Goal: Task Accomplishment & Management: Use online tool/utility

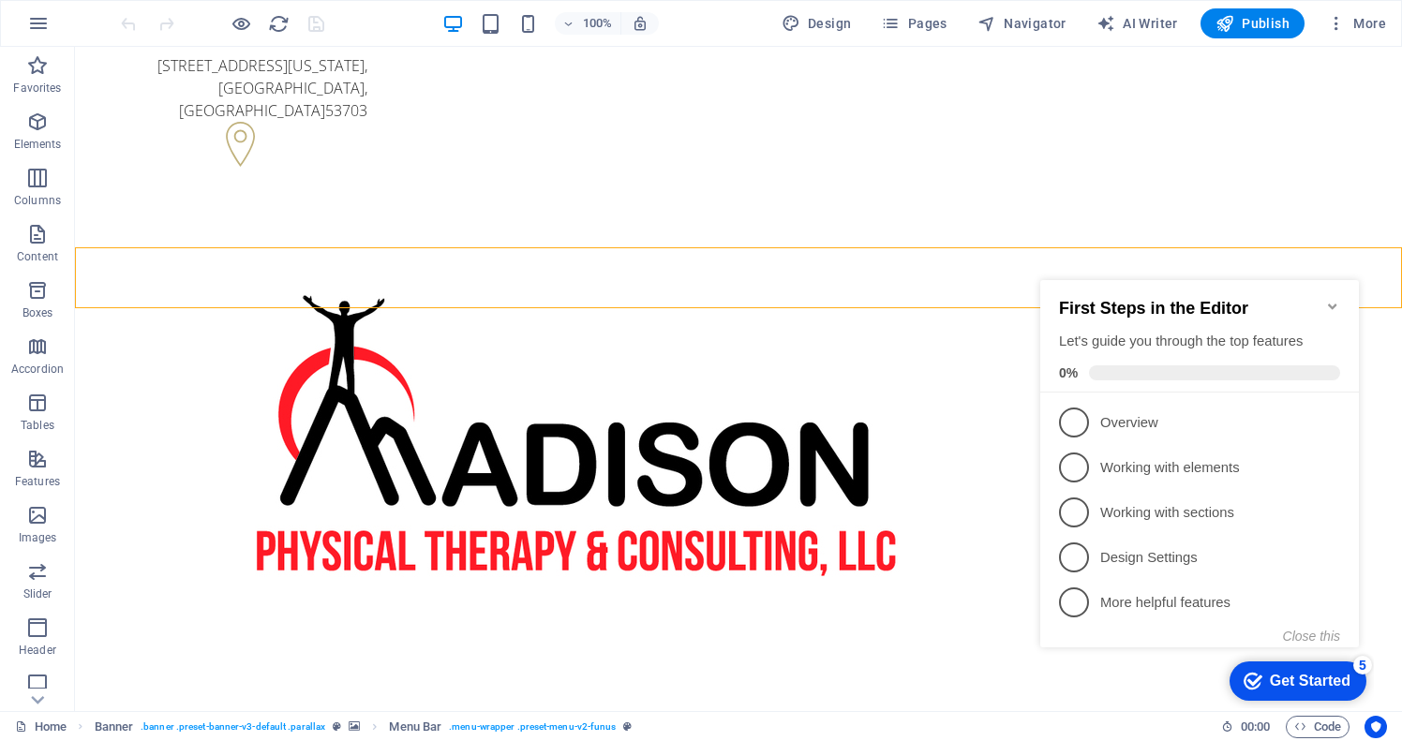
drag, startPoint x: 936, startPoint y: 551, endPoint x: 859, endPoint y: 502, distance: 91.0
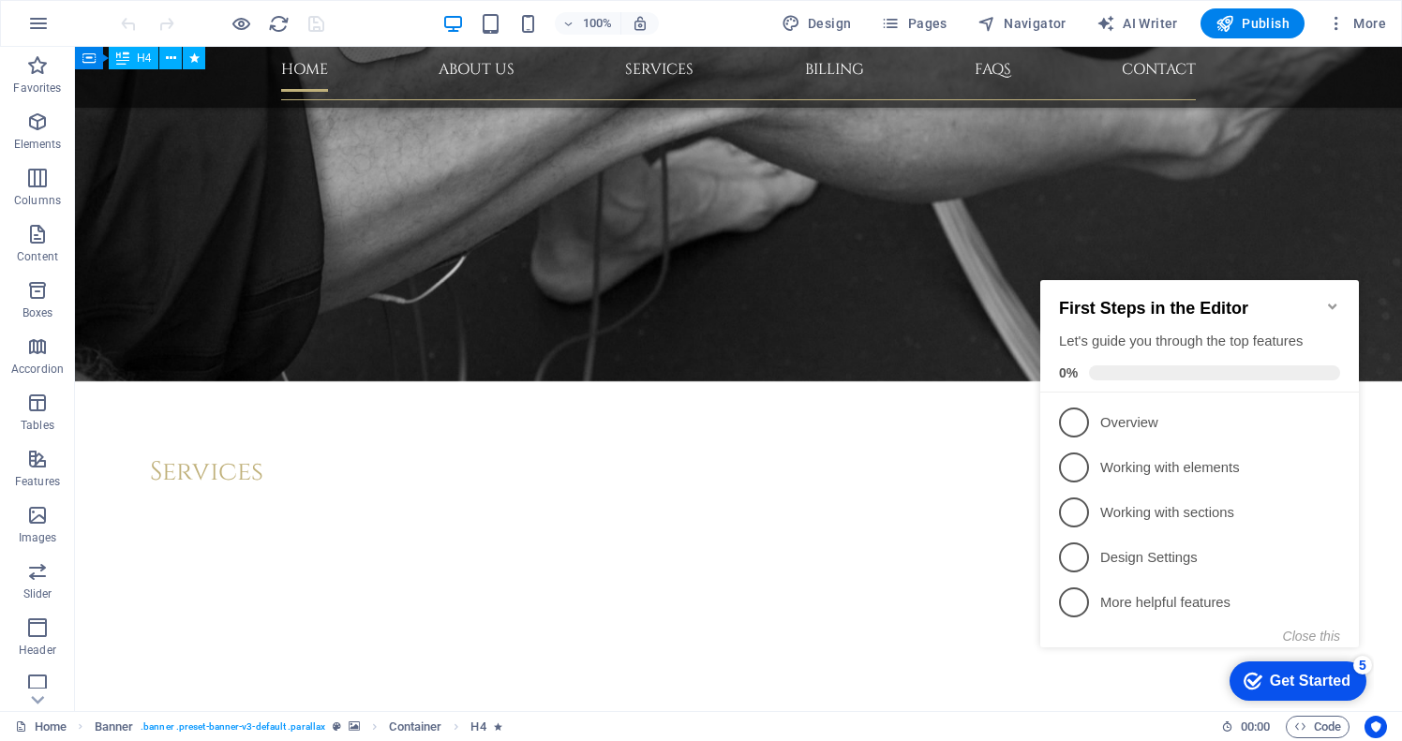
scroll to position [5287, 0]
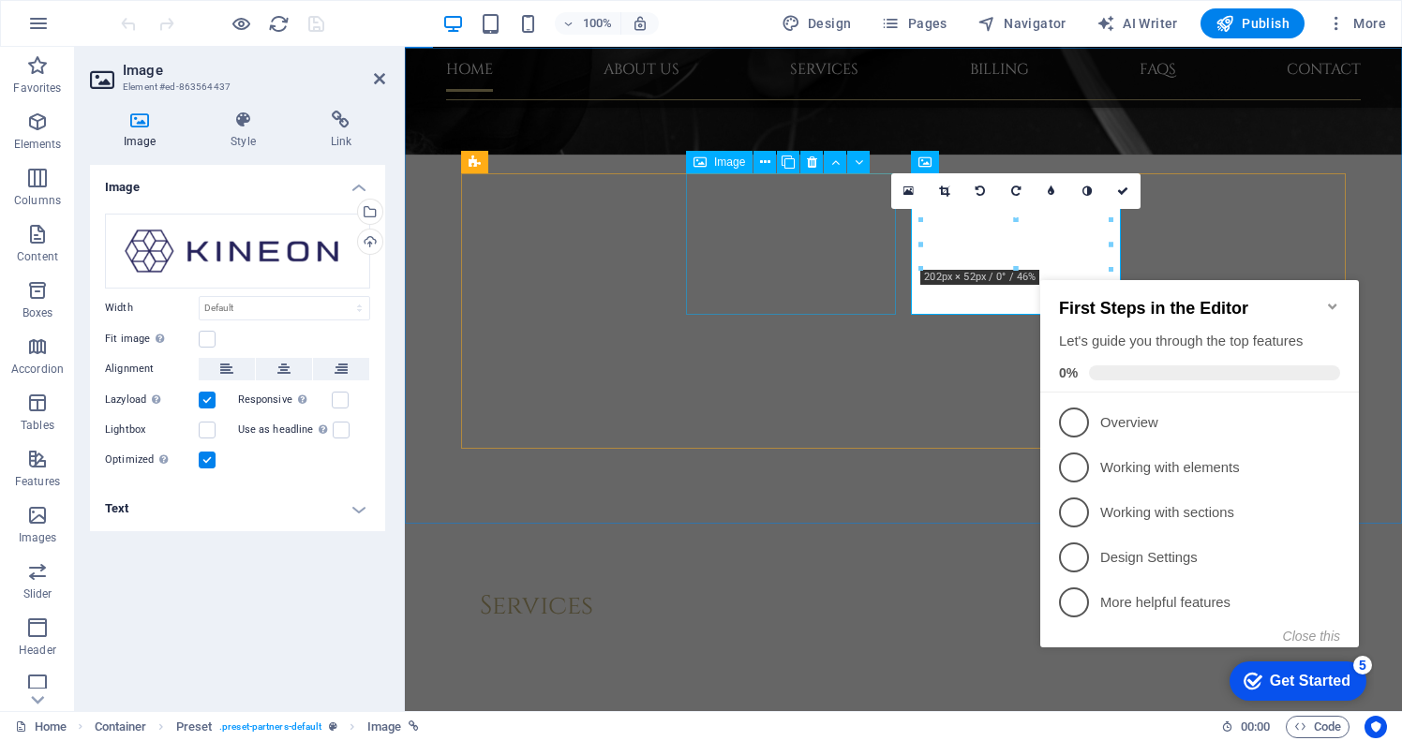
scroll to position [5104, 0]
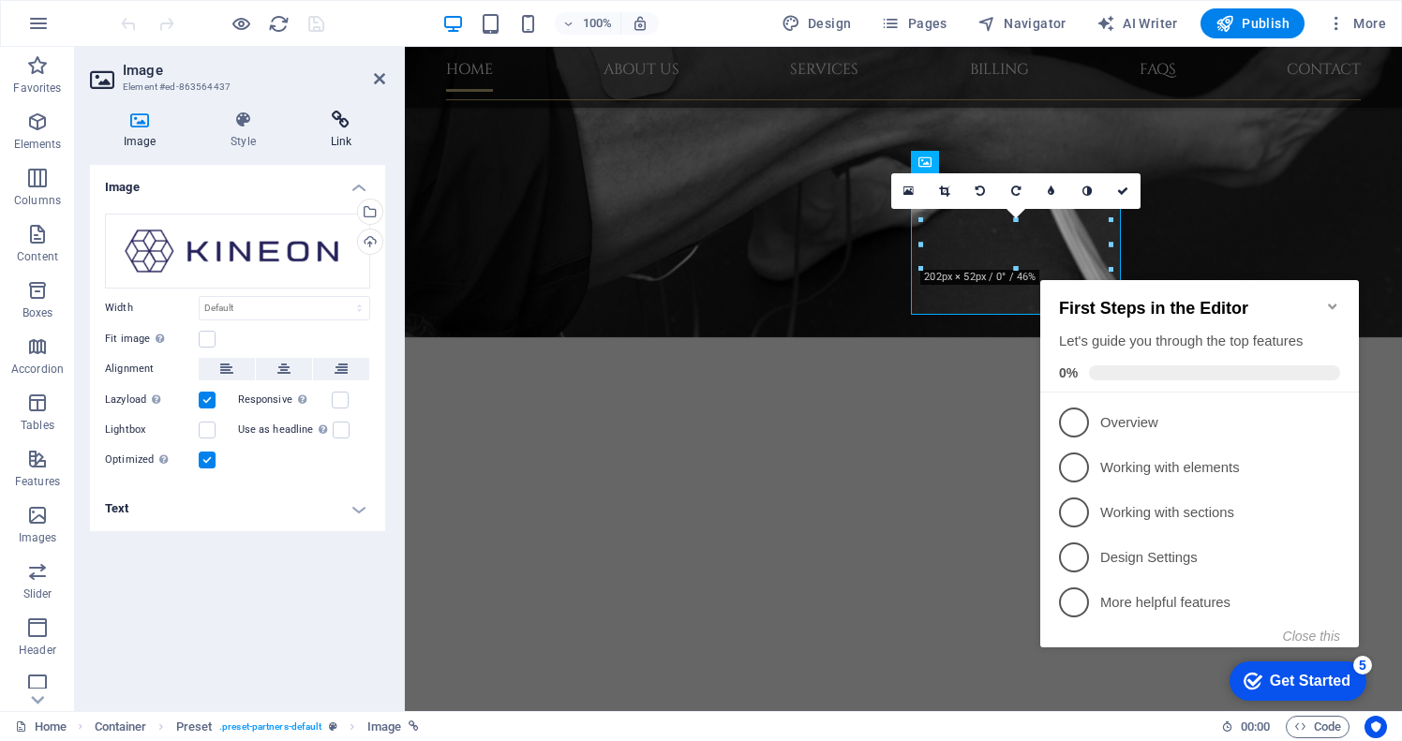
click at [342, 126] on icon at bounding box center [341, 120] width 88 height 19
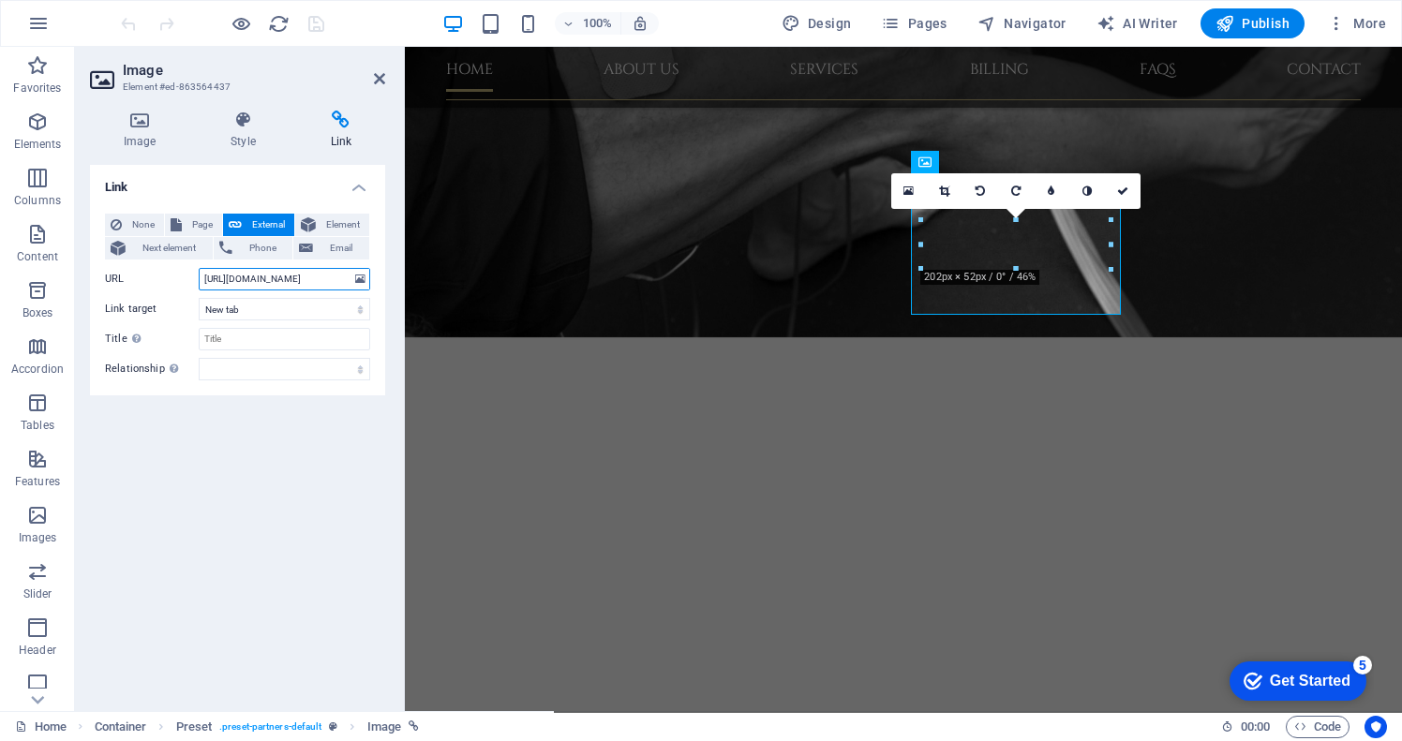
click at [307, 279] on input "[URL][DOMAIN_NAME]" at bounding box center [284, 279] width 171 height 22
paste input "text"
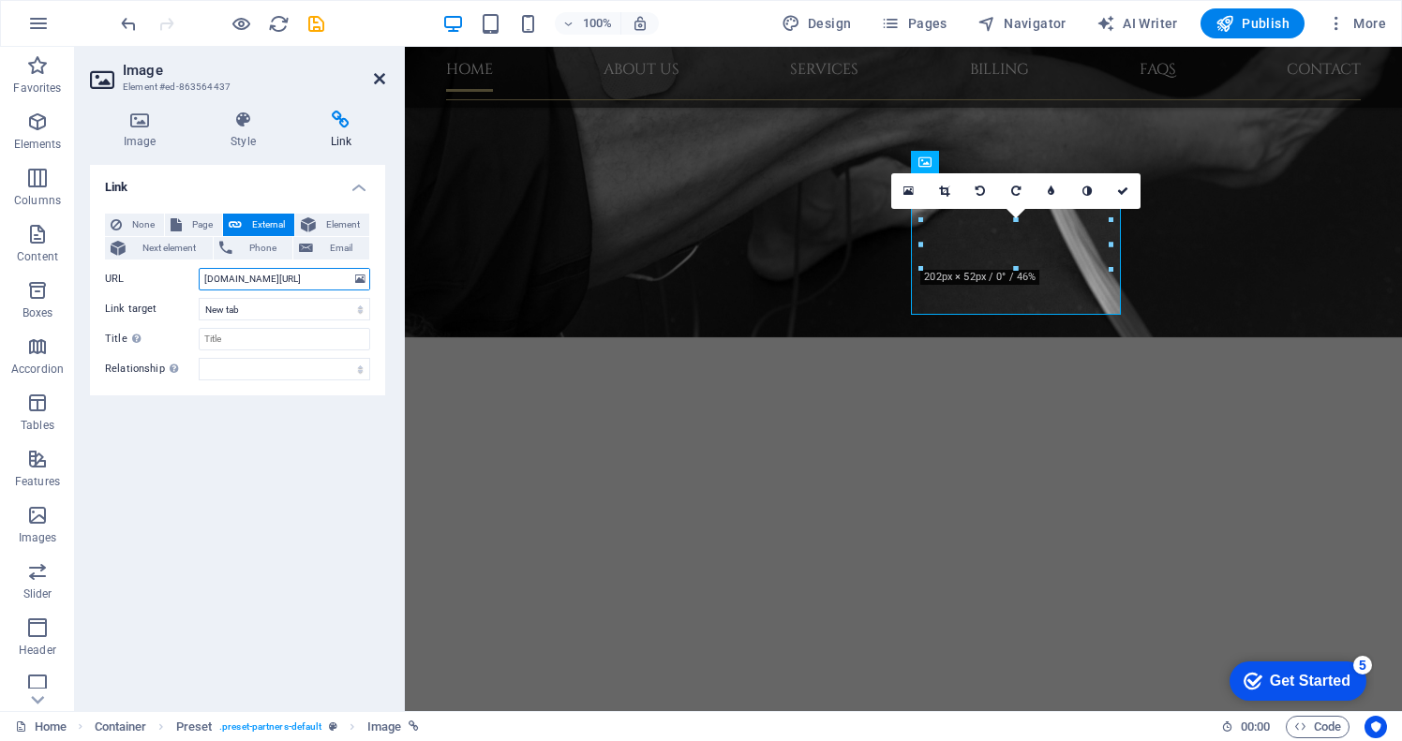
type input "[DOMAIN_NAME][URL]"
click at [380, 74] on icon at bounding box center [379, 78] width 11 height 15
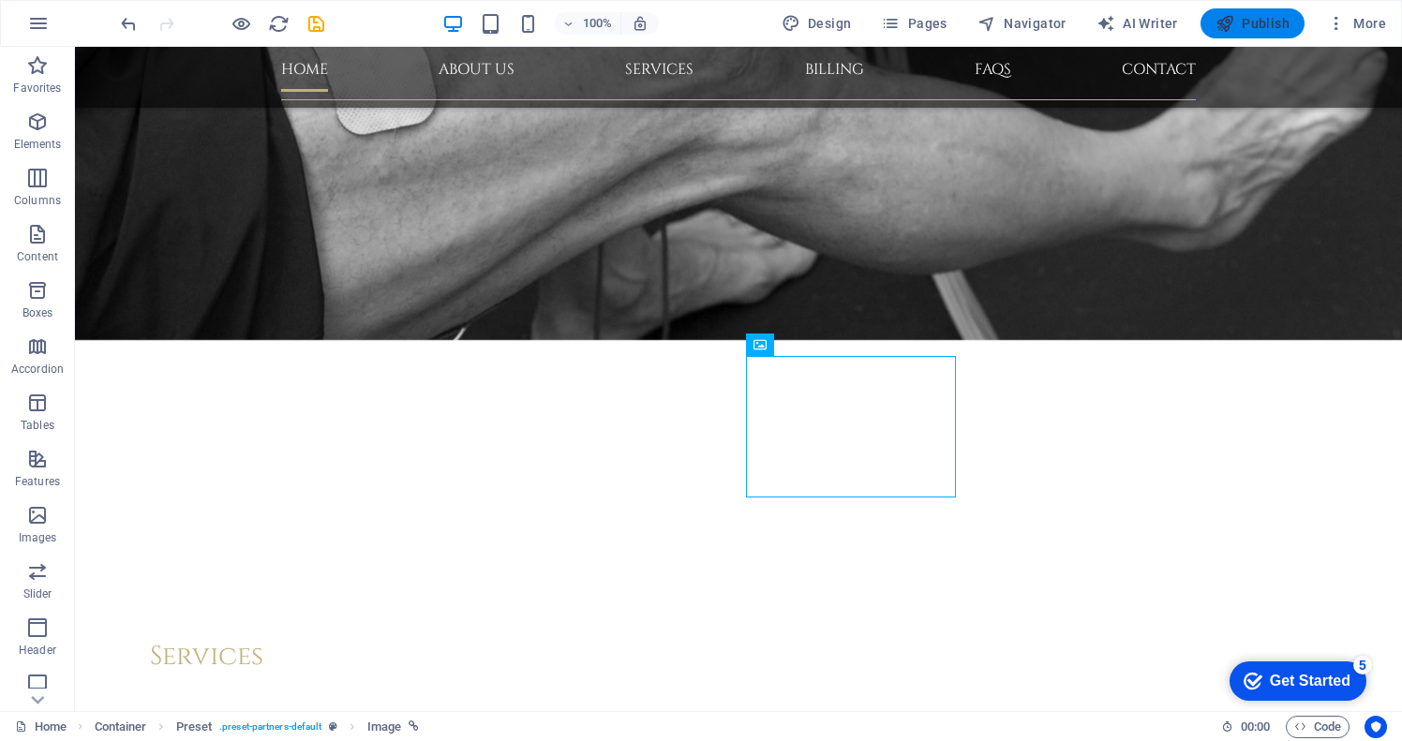
click at [1259, 22] on span "Publish" at bounding box center [1252, 23] width 74 height 19
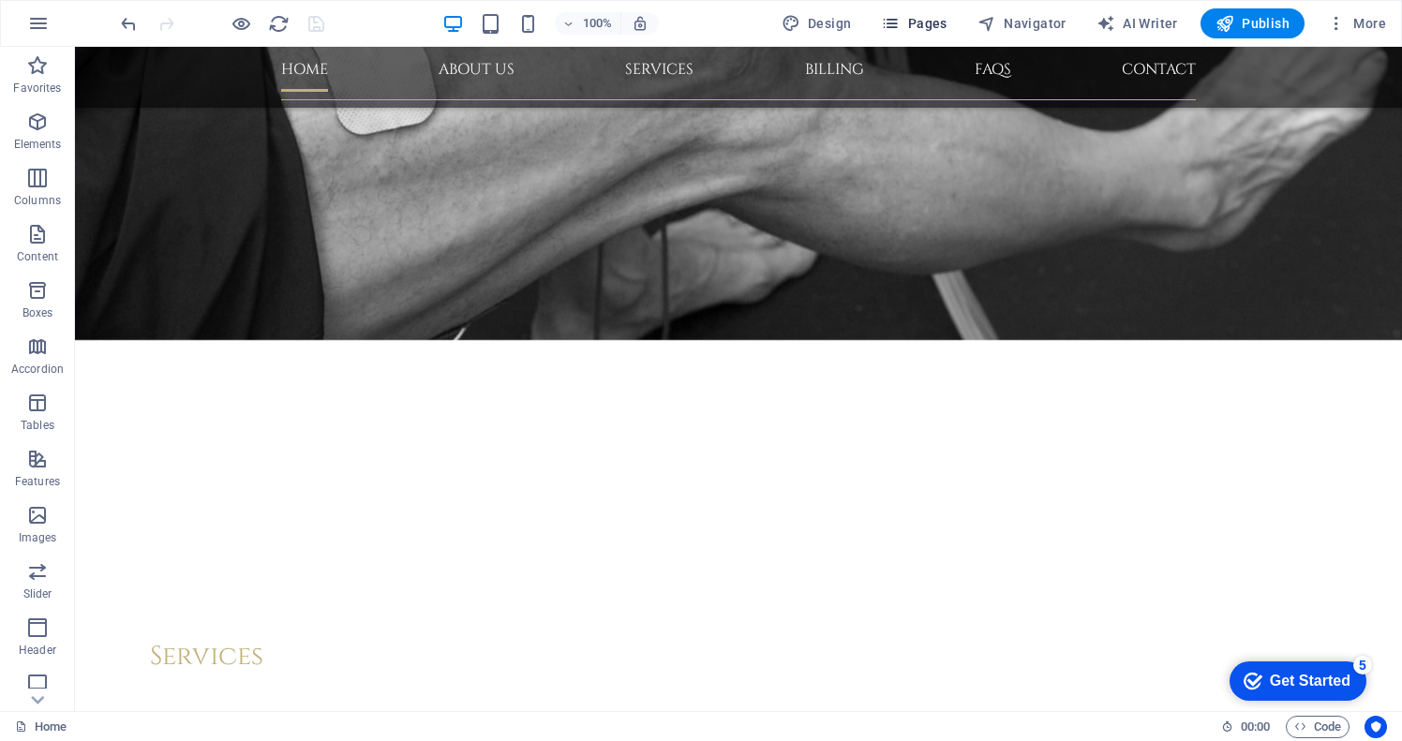
click at [912, 24] on span "Pages" at bounding box center [914, 23] width 66 height 19
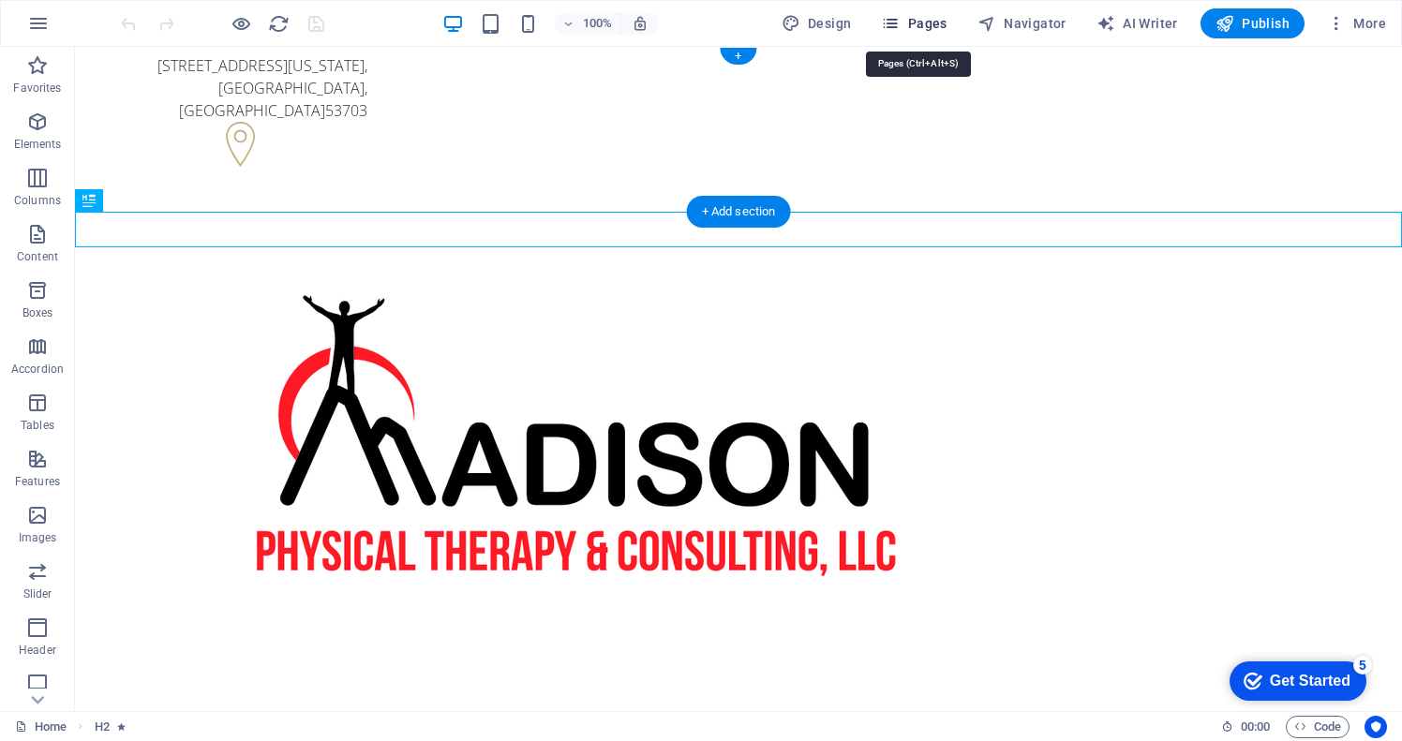
click at [930, 21] on span "Pages" at bounding box center [914, 23] width 66 height 19
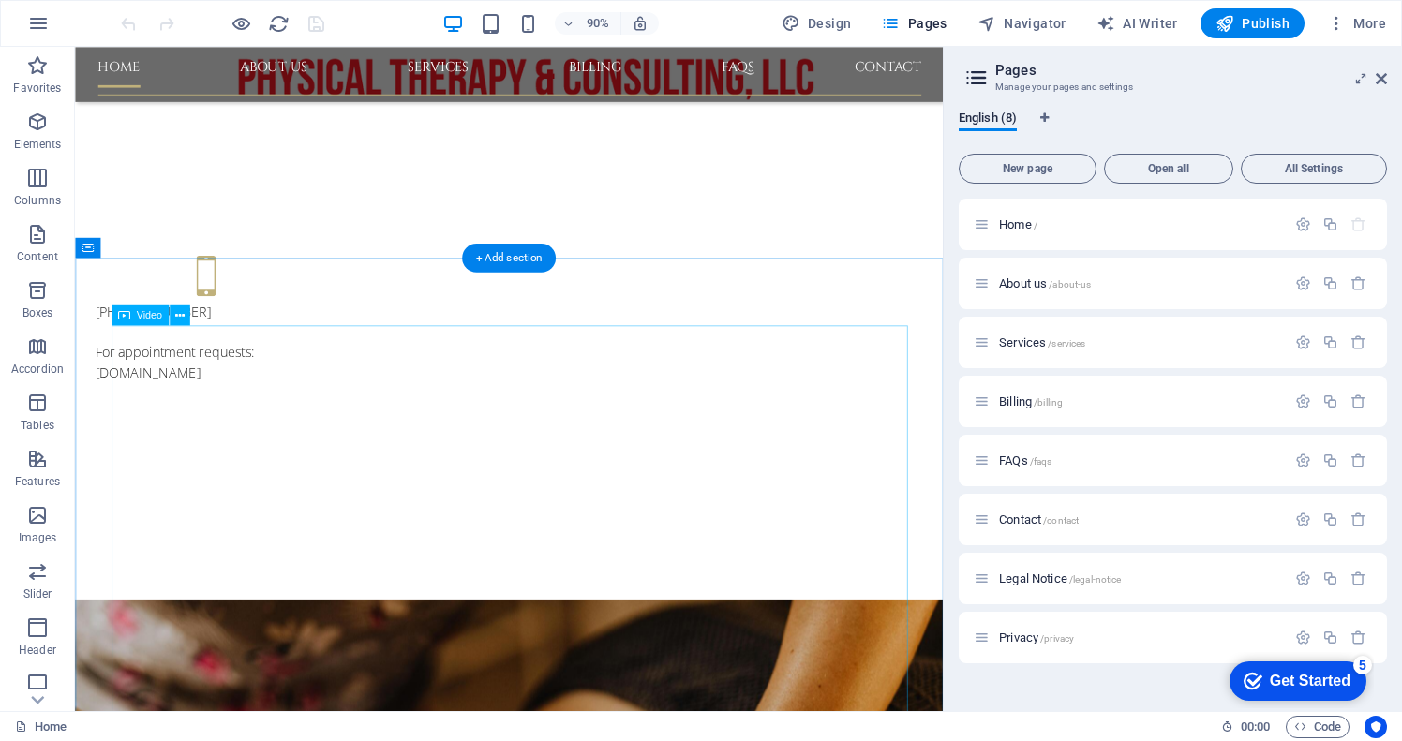
scroll to position [549, 0]
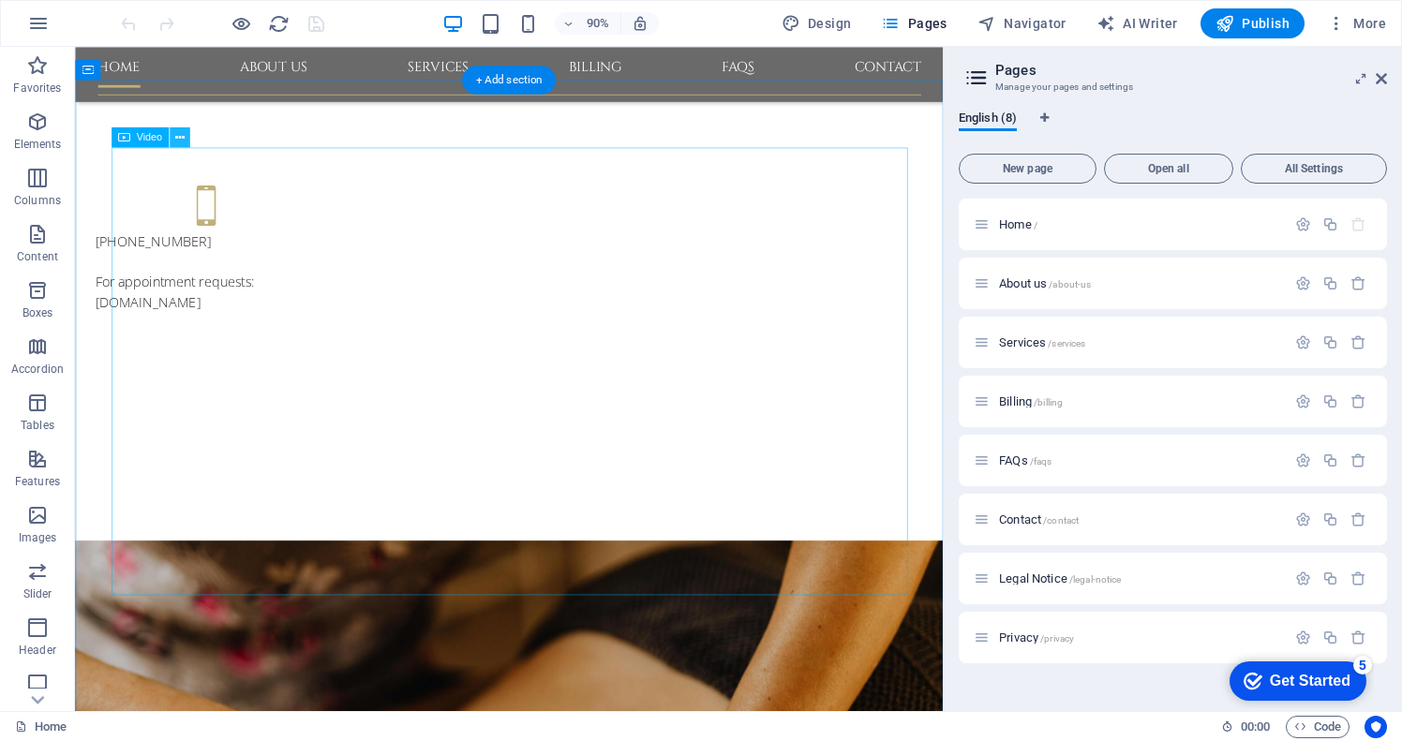
click at [180, 136] on icon at bounding box center [179, 137] width 9 height 18
select select "%"
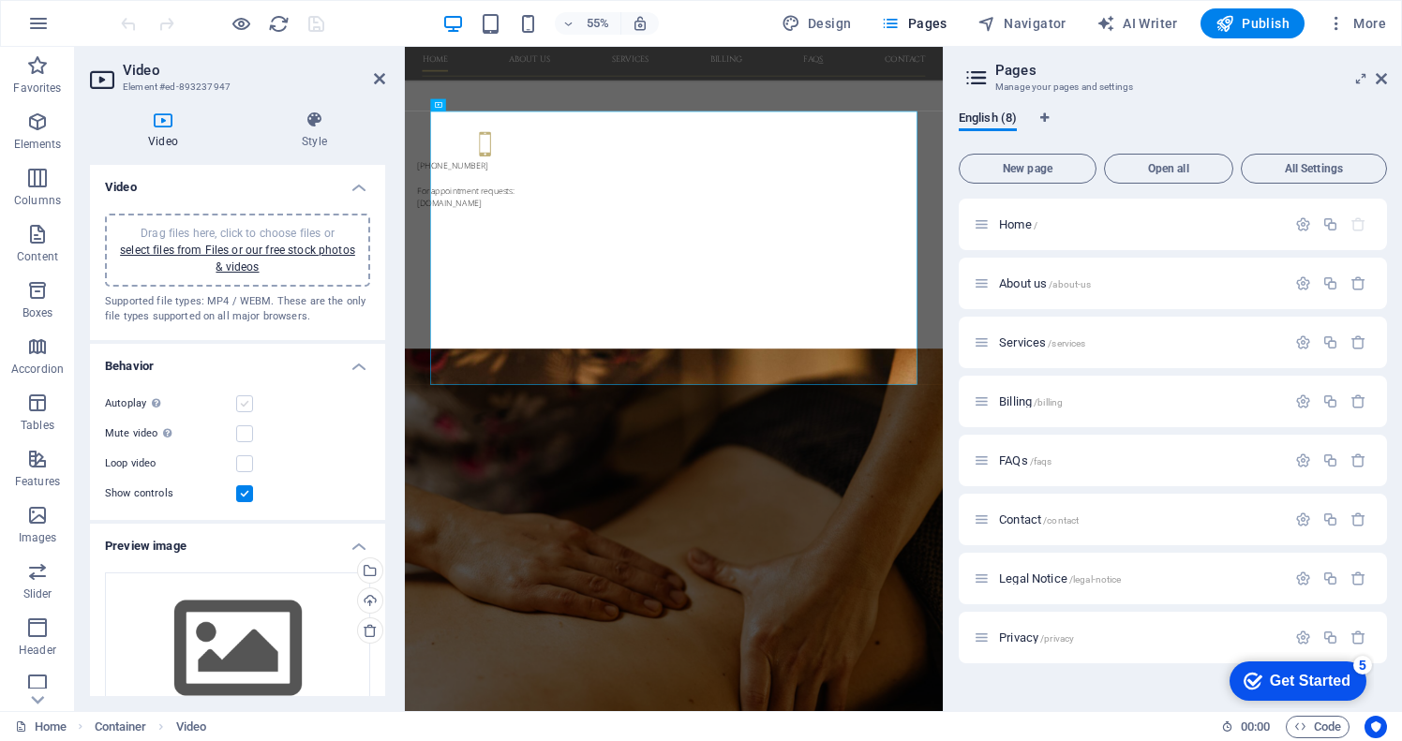
click at [240, 399] on label at bounding box center [244, 403] width 17 height 17
click at [0, 0] on input "Autoplay Autoplay is only available if muted is checked" at bounding box center [0, 0] width 0 height 0
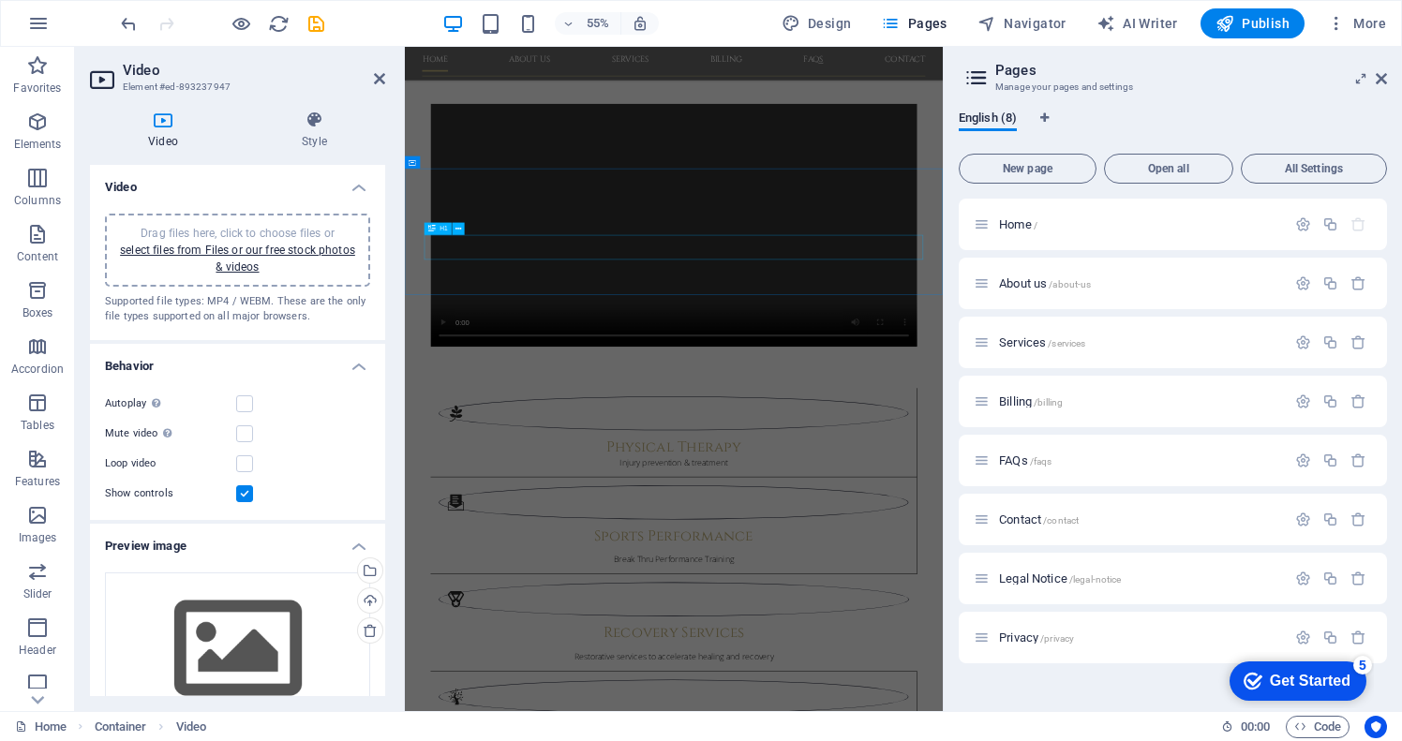
scroll to position [2026, 0]
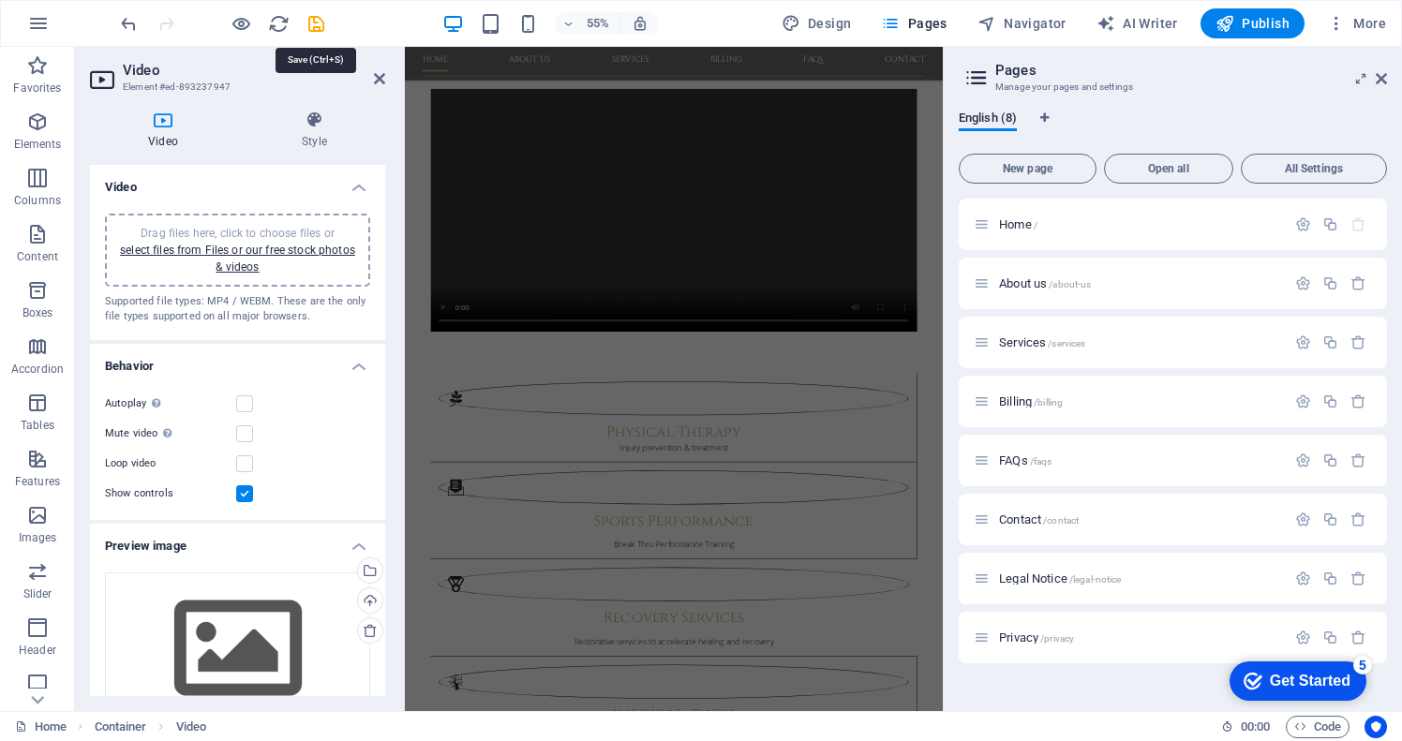
click at [317, 21] on icon "save" at bounding box center [316, 24] width 22 height 22
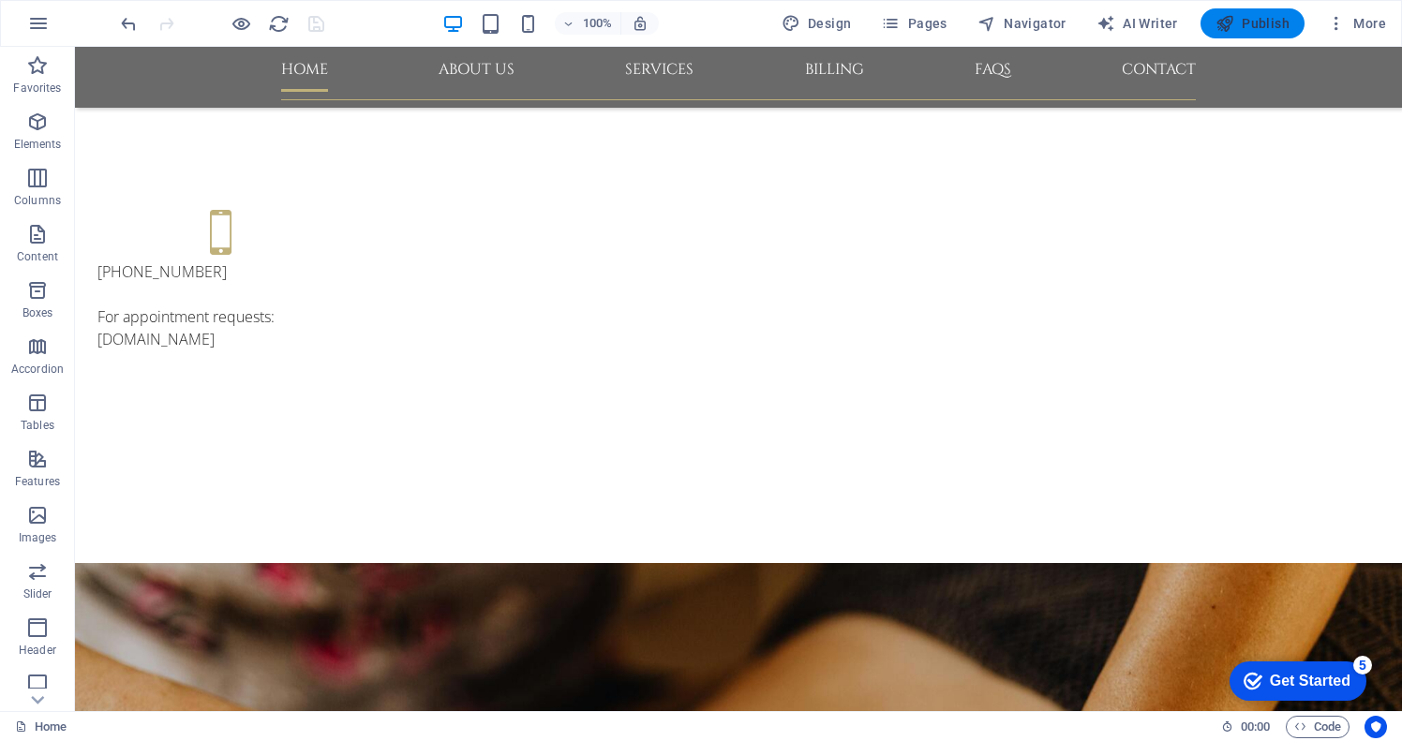
click at [1284, 29] on span "Publish" at bounding box center [1252, 23] width 74 height 19
